Goal: Download file/media

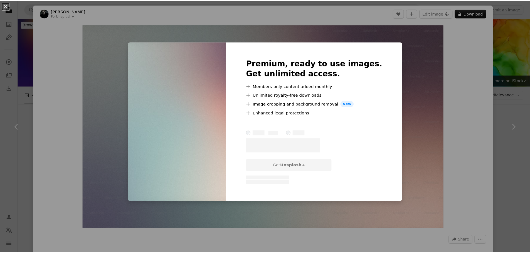
scroll to position [580, 0]
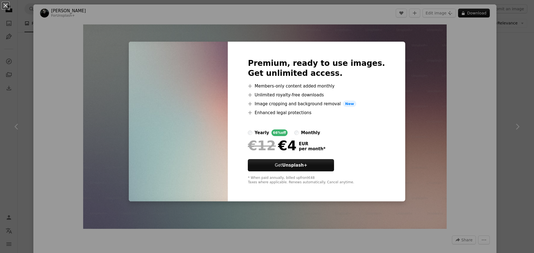
click at [467, 84] on div "An X shape Premium, ready to use images. Get unlimited access. A plus sign Memb…" at bounding box center [267, 126] width 534 height 253
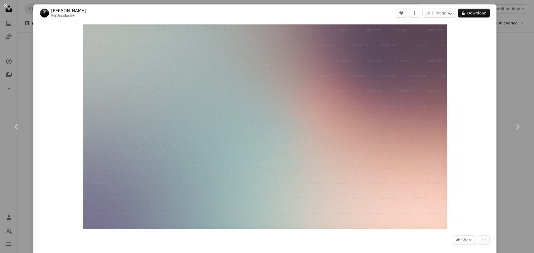
click at [505, 51] on div "An X shape Chevron left Chevron right [PERSON_NAME] For Unsplash+ A heart A plu…" at bounding box center [267, 126] width 534 height 253
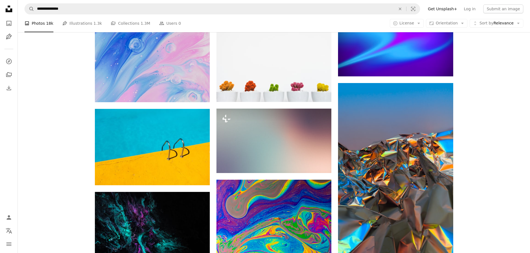
scroll to position [747, 0]
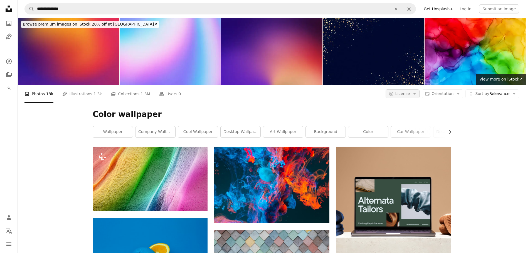
click at [420, 90] on button "A copyright icon © License Arrow down" at bounding box center [402, 94] width 34 height 9
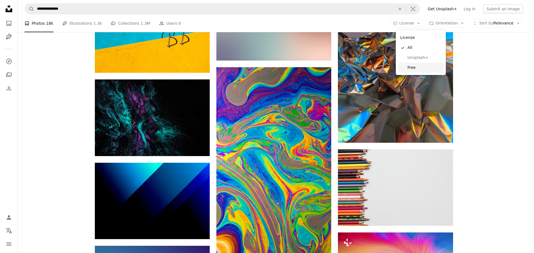
click at [417, 70] on span "Free" at bounding box center [424, 68] width 34 height 6
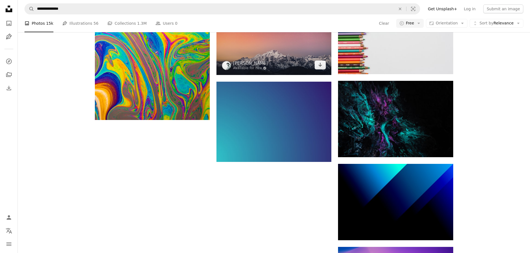
scroll to position [695, 0]
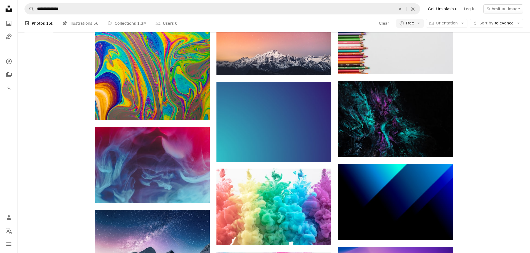
scroll to position [1446, 0]
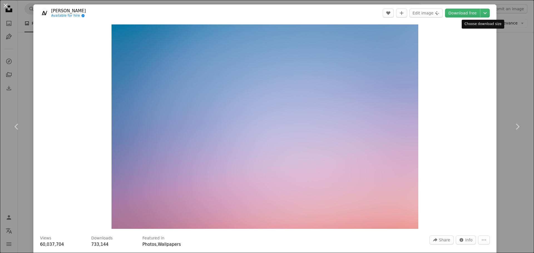
drag, startPoint x: 503, startPoint y: 29, endPoint x: 499, endPoint y: 33, distance: 5.1
click at [502, 30] on div "An X shape Chevron left Chevron right [PERSON_NAME] Infernus Available for hire…" at bounding box center [267, 126] width 534 height 253
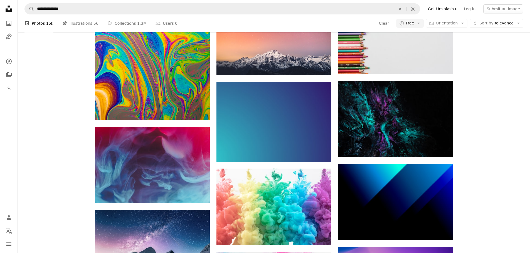
scroll to position [7785, 0]
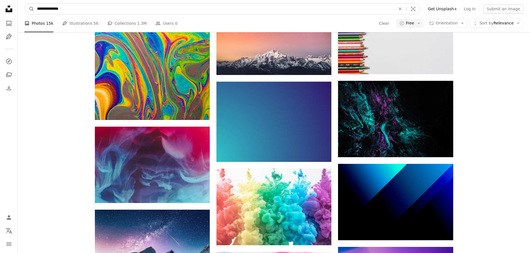
click at [170, 8] on input "**********" at bounding box center [213, 9] width 359 height 11
click at [170, 9] on input "**********" at bounding box center [213, 9] width 359 height 11
click at [170, 8] on input "**********" at bounding box center [213, 9] width 359 height 11
click at [170, 9] on input "**********" at bounding box center [213, 9] width 359 height 11
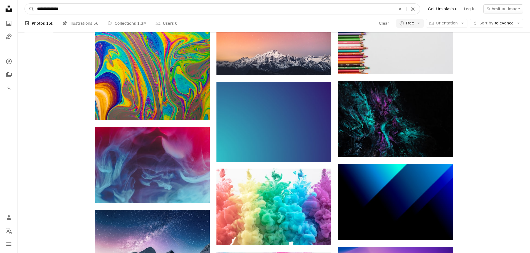
click at [170, 9] on input "**********" at bounding box center [213, 9] width 359 height 11
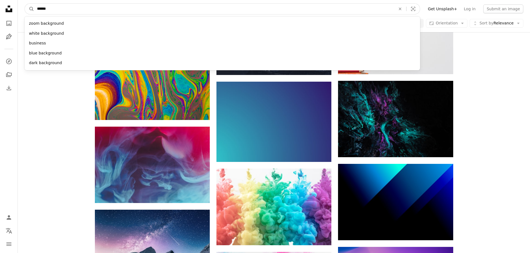
type input "*******"
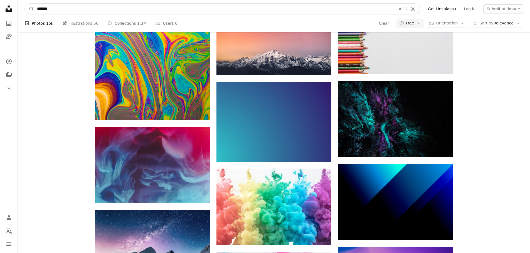
click button "A magnifying glass" at bounding box center [29, 9] width 9 height 11
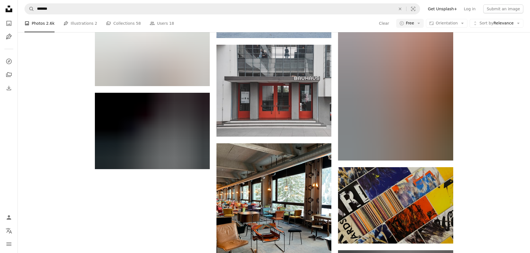
scroll to position [817, 0]
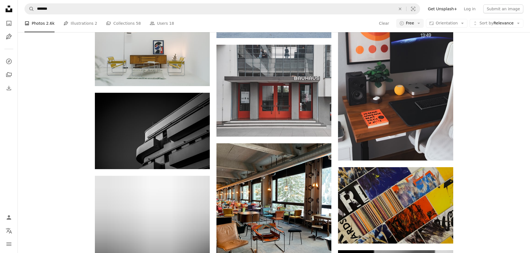
scroll to position [13050, 0]
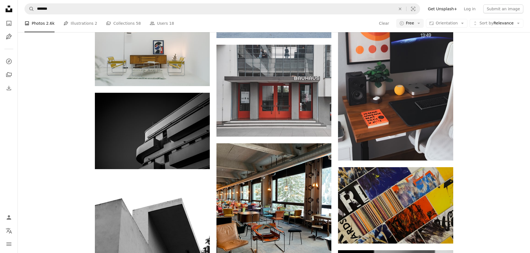
click at [88, 24] on link "Pen Tool Illustrations 2" at bounding box center [80, 23] width 34 height 18
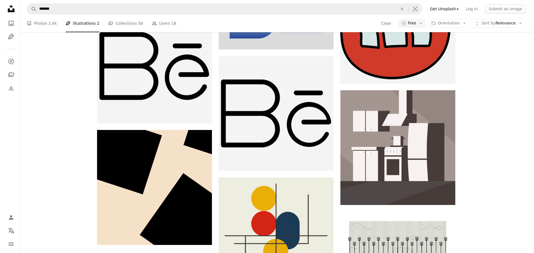
scroll to position [56, 0]
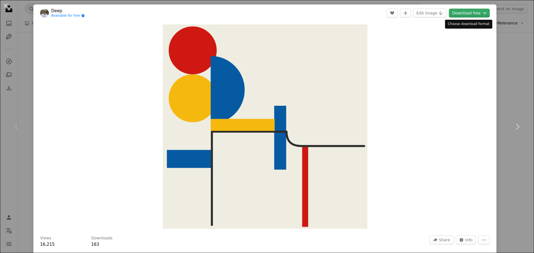
click at [475, 13] on button "Download free Chevron down" at bounding box center [469, 13] width 41 height 9
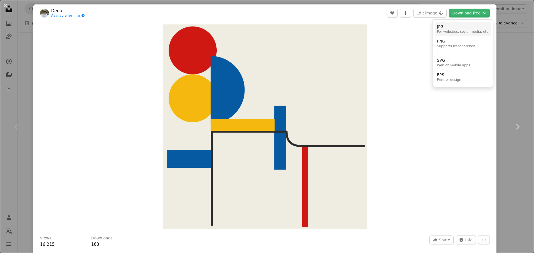
click at [465, 30] on div "For websites, social media, etc" at bounding box center [462, 32] width 51 height 4
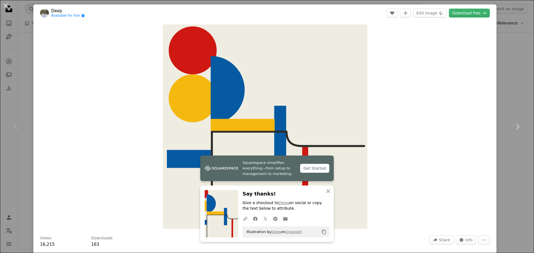
click at [455, 62] on div "Zoom in" at bounding box center [264, 127] width 463 height 210
click at [463, 14] on button "Download free Chevron down" at bounding box center [469, 13] width 41 height 9
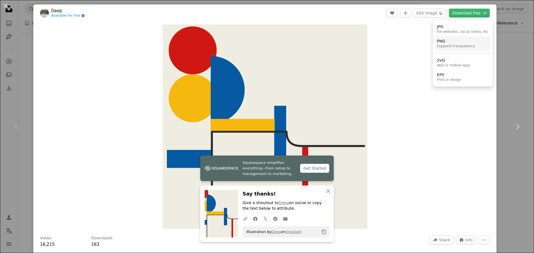
click at [465, 43] on div "PNG" at bounding box center [456, 42] width 38 height 6
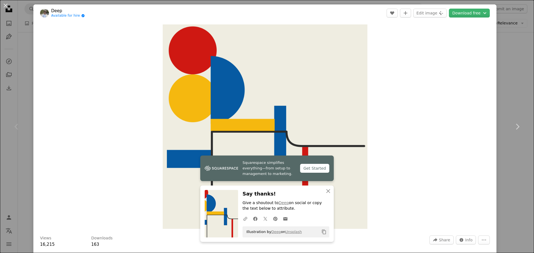
click at [47, 10] on img at bounding box center [44, 13] width 9 height 9
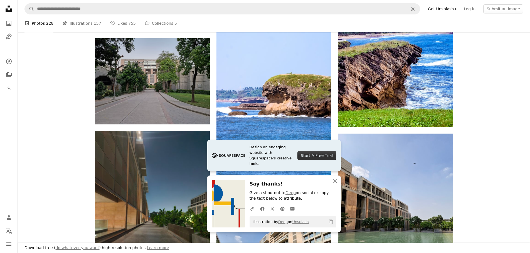
click at [335, 182] on icon "An X shape" at bounding box center [335, 181] width 7 height 7
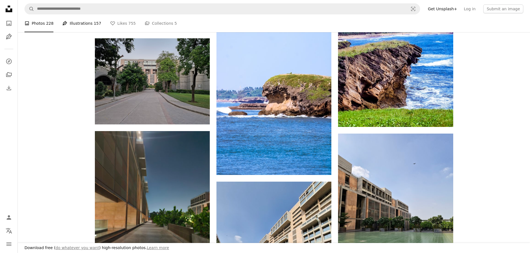
click at [84, 32] on link "Pen Tool Illustrations 157" at bounding box center [81, 23] width 39 height 18
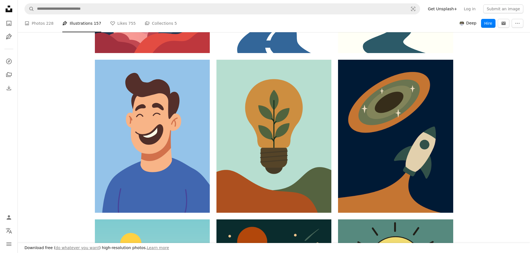
scroll to position [1223, 0]
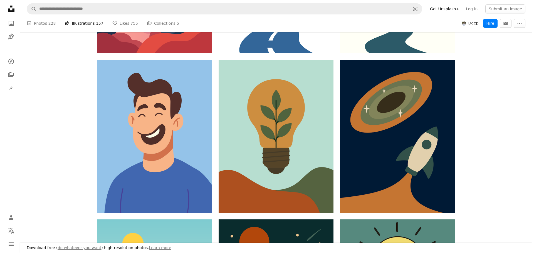
scroll to position [4283, 0]
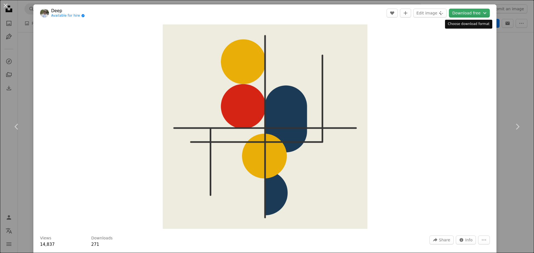
click at [482, 13] on icon "Chevron down" at bounding box center [485, 13] width 6 height 7
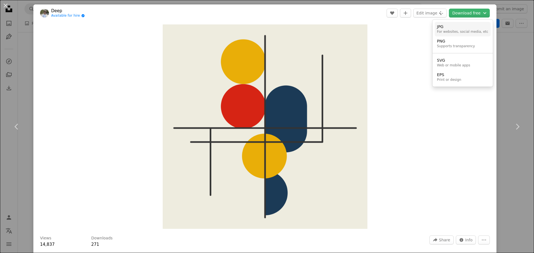
click at [450, 27] on div "JPG" at bounding box center [462, 27] width 51 height 6
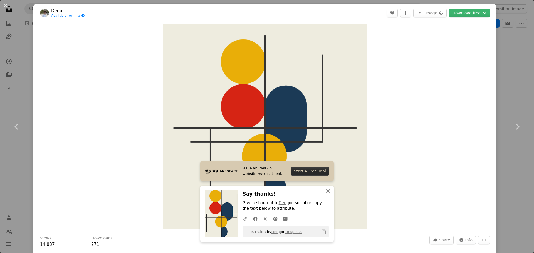
click at [327, 192] on icon "button" at bounding box center [328, 191] width 4 height 4
